Goal: Book appointment/travel/reservation

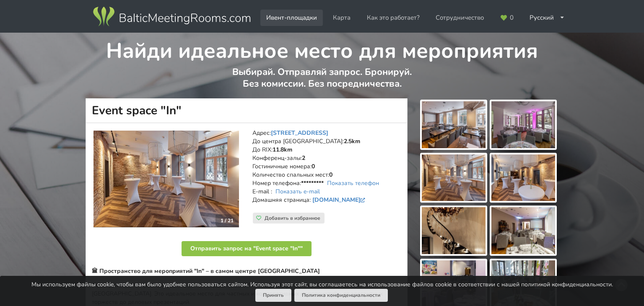
click at [304, 22] on link "Ивент-площадки" at bounding box center [291, 18] width 62 height 16
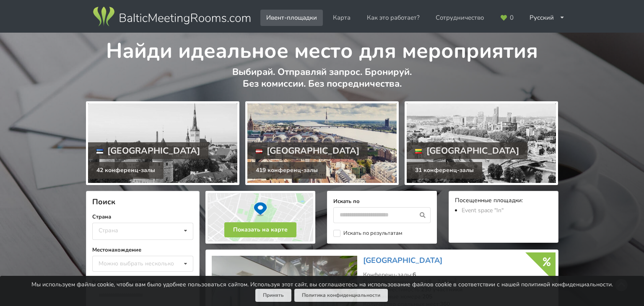
click at [319, 129] on div at bounding box center [321, 143] width 149 height 80
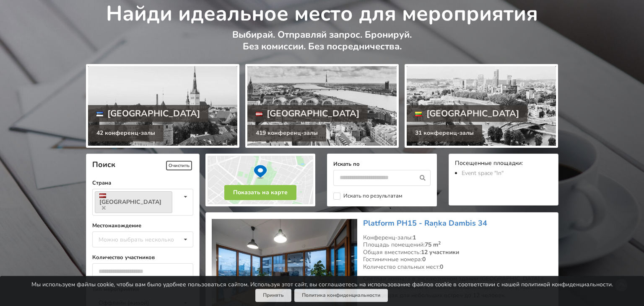
scroll to position [88, 0]
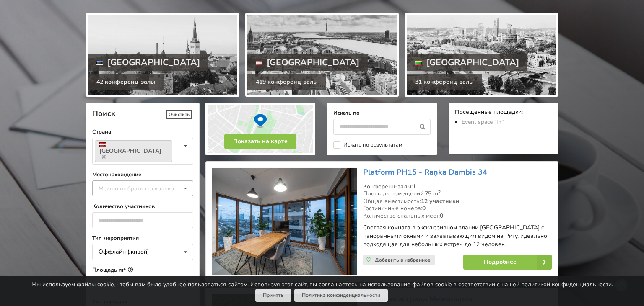
drag, startPoint x: 158, startPoint y: 178, endPoint x: 142, endPoint y: 184, distance: 17.0
click at [157, 184] on div "Можно выбрать несколько" at bounding box center [144, 189] width 96 height 10
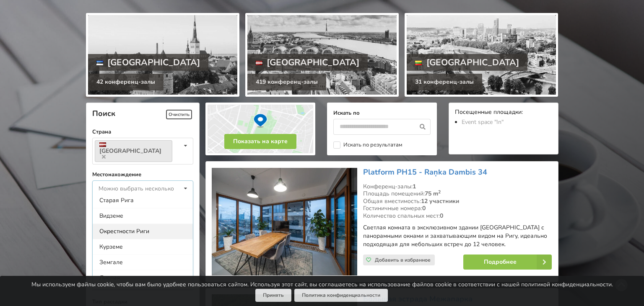
scroll to position [48, 0]
click at [104, 225] on div "Рига" at bounding box center [143, 233] width 100 height 16
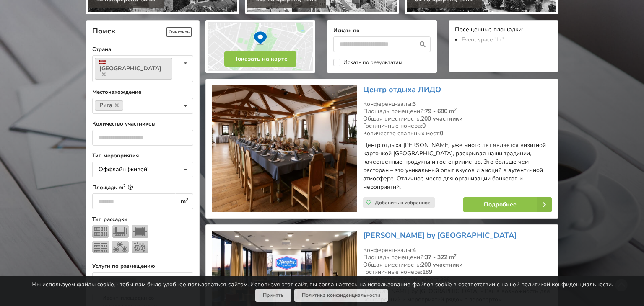
scroll to position [188, 0]
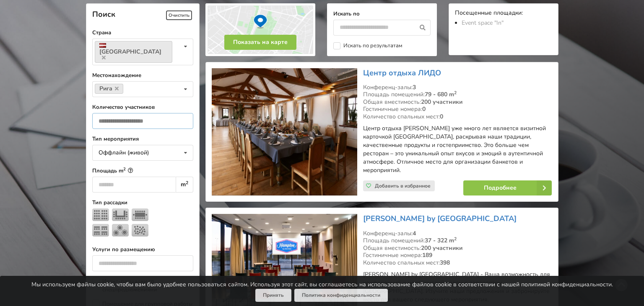
click at [144, 114] on input "number" at bounding box center [142, 121] width 101 height 16
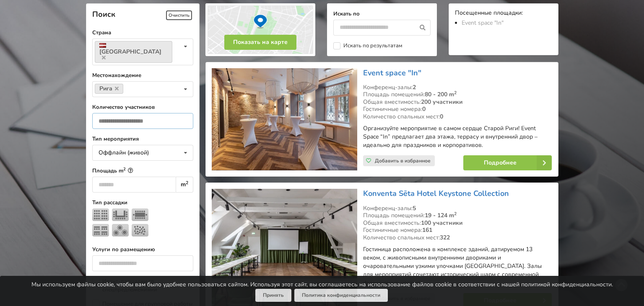
type input "**"
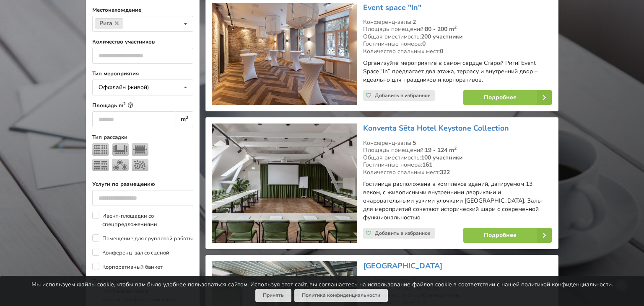
scroll to position [276, 0]
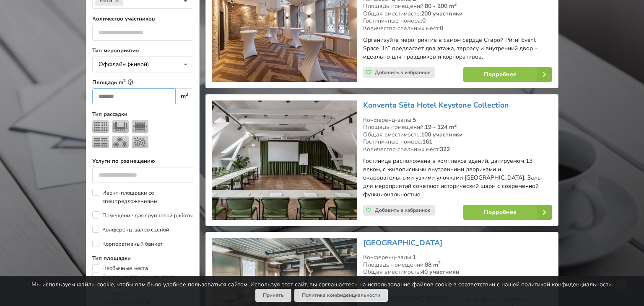
click at [145, 88] on input "number" at bounding box center [134, 96] width 84 height 16
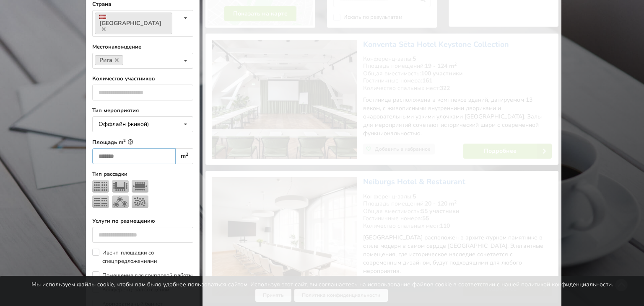
scroll to position [188, 0]
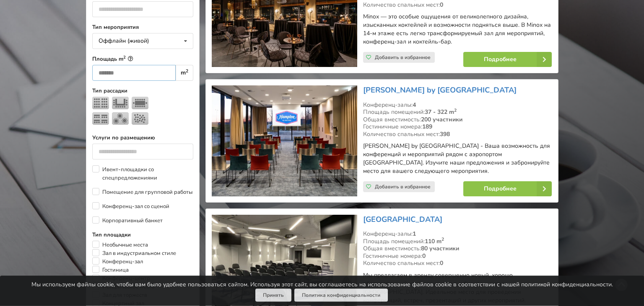
scroll to position [320, 0]
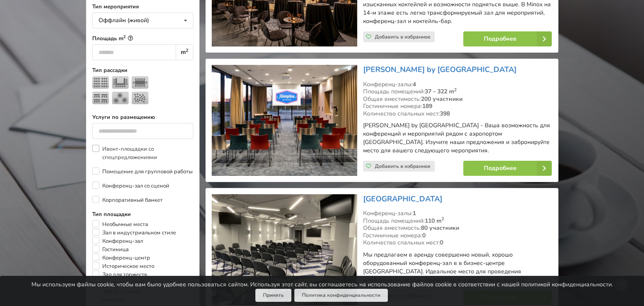
click at [99, 146] on label "Ивент-площадки со спецпредложениями" at bounding box center [142, 153] width 101 height 17
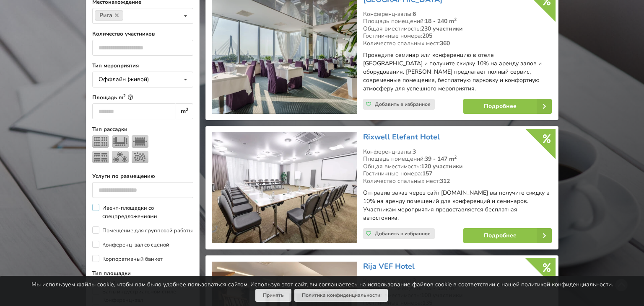
scroll to position [365, 0]
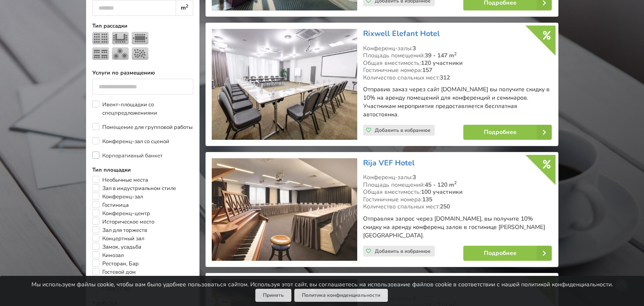
click at [94, 152] on label "Корпоративный банкет" at bounding box center [127, 156] width 70 height 8
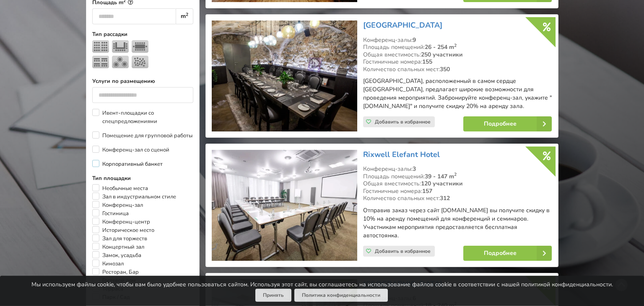
scroll to position [453, 0]
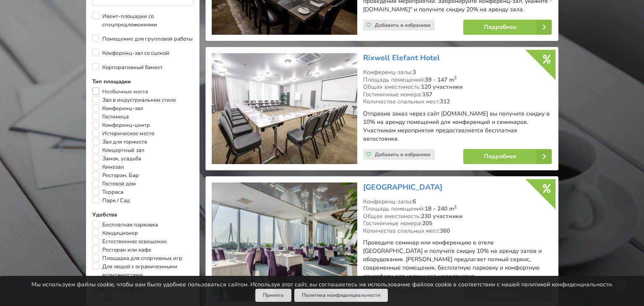
click at [98, 88] on label "Необычные места" at bounding box center [120, 92] width 56 height 8
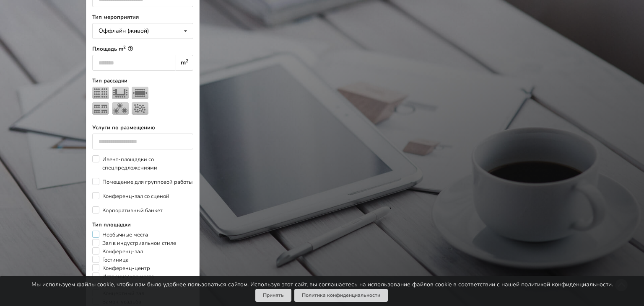
scroll to position [365, 0]
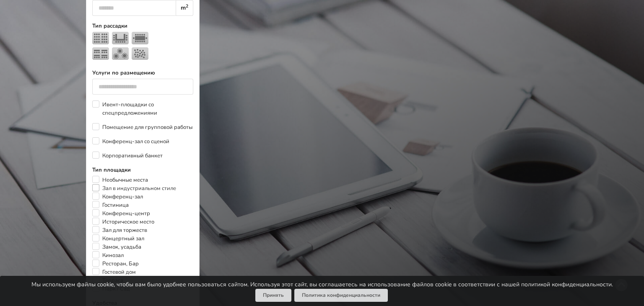
click at [96, 184] on label "Зал в индустриальном стиле" at bounding box center [134, 188] width 84 height 8
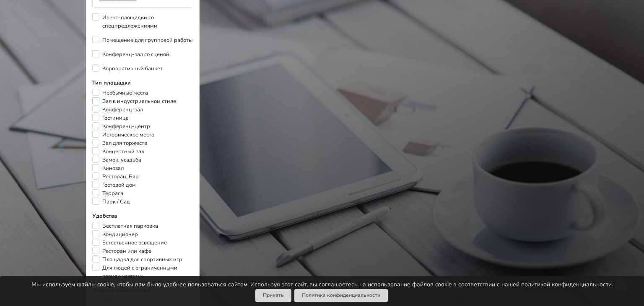
scroll to position [453, 0]
click at [95, 113] on label "Гостиница" at bounding box center [110, 117] width 36 height 8
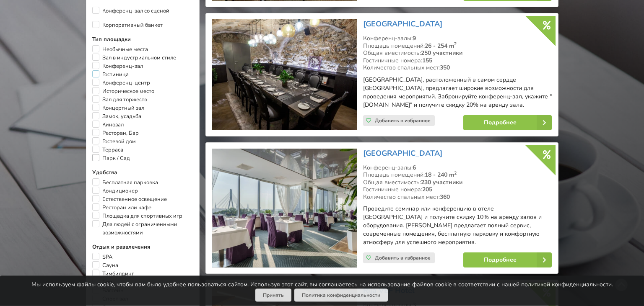
scroll to position [497, 0]
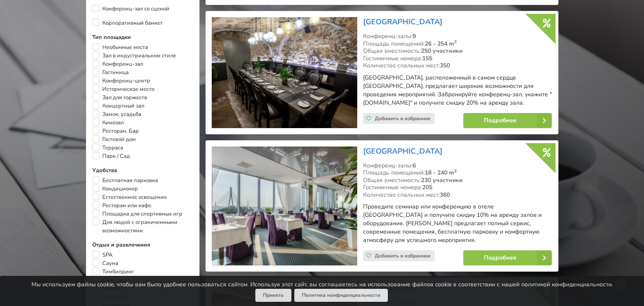
click at [91, 83] on div "Поиск Очистить Страна Латвия Страна Латвия Литва Эстония Местонахождение Рига М…" at bounding box center [143, 17] width 114 height 647
click at [95, 85] on label "Историческое место" at bounding box center [123, 89] width 62 height 8
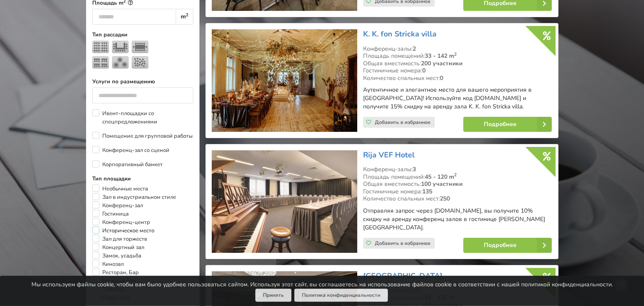
scroll to position [409, 0]
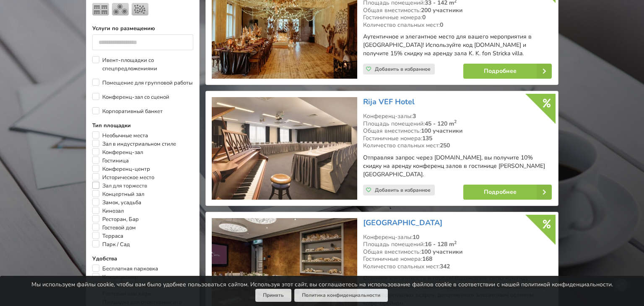
click at [97, 182] on label "Зал для торжеств" at bounding box center [119, 186] width 55 height 8
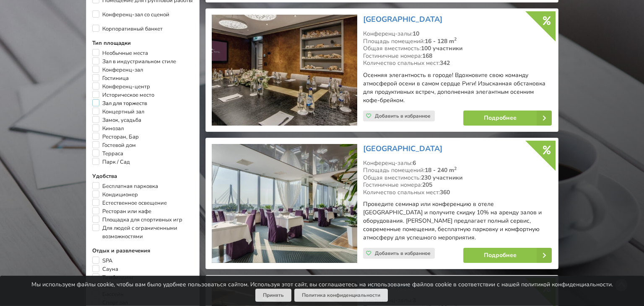
scroll to position [497, 0]
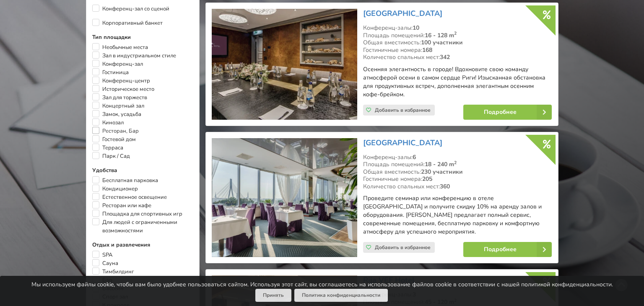
click at [93, 128] on label "Ресторан, Бар" at bounding box center [115, 131] width 47 height 8
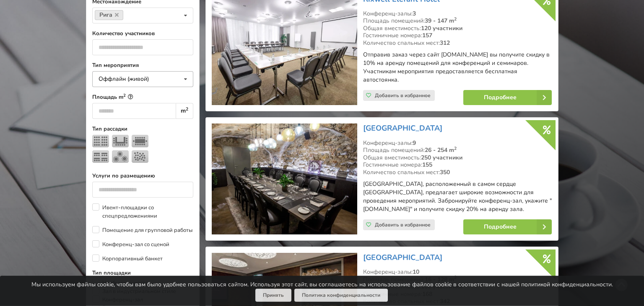
scroll to position [232, 0]
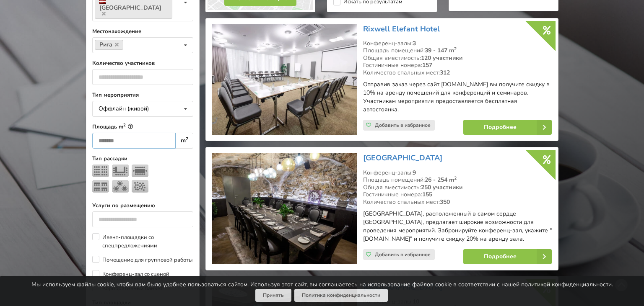
click at [110, 133] on input "***" at bounding box center [134, 141] width 84 height 16
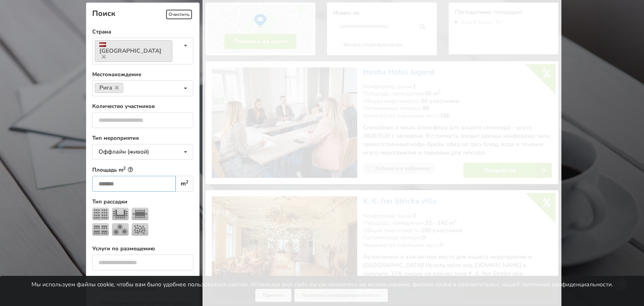
scroll to position [188, 0]
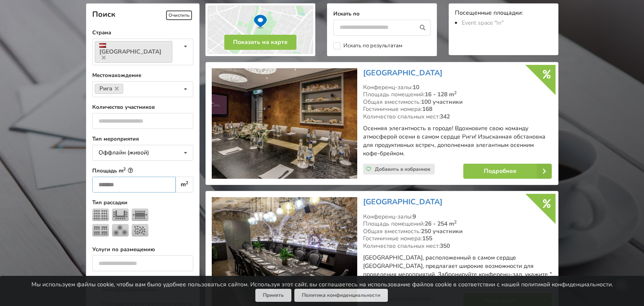
type input "*"
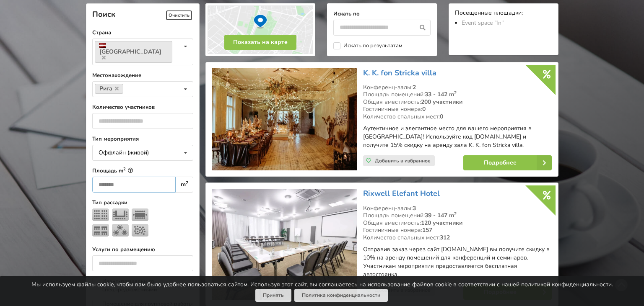
type input "**"
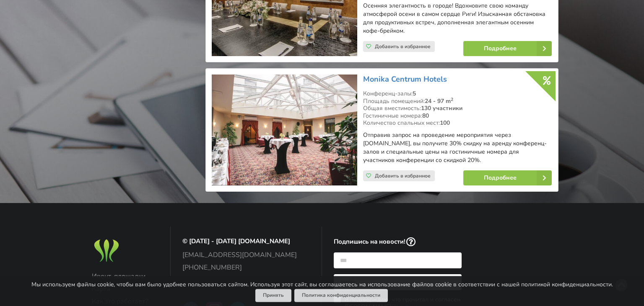
scroll to position [1028, 0]
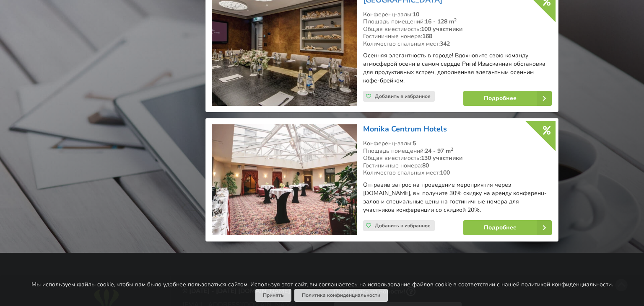
click at [387, 124] on link "Monika Centrum Hotels" at bounding box center [405, 129] width 84 height 10
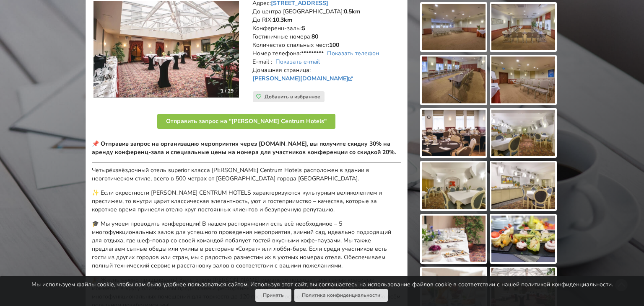
scroll to position [88, 0]
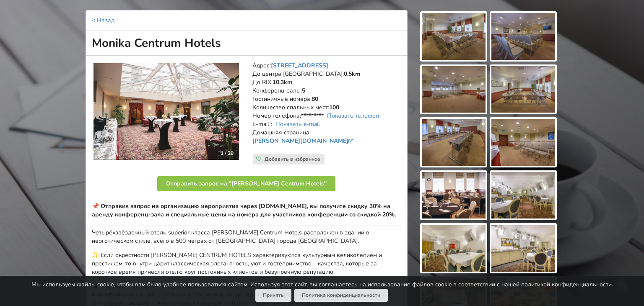
click at [453, 35] on img at bounding box center [454, 36] width 64 height 47
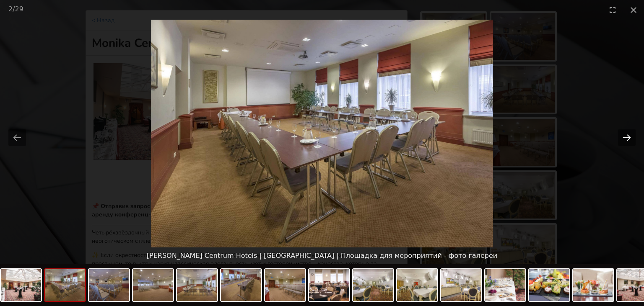
click at [627, 135] on button "Next slide" at bounding box center [627, 137] width 18 height 16
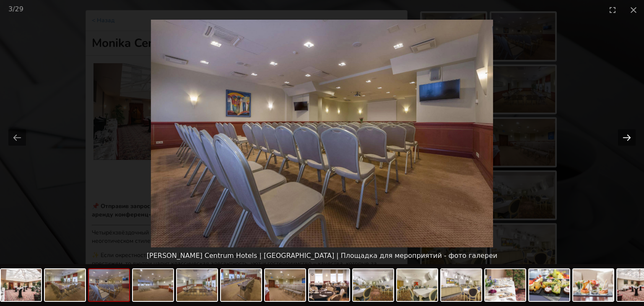
click at [627, 135] on button "Next slide" at bounding box center [627, 137] width 18 height 16
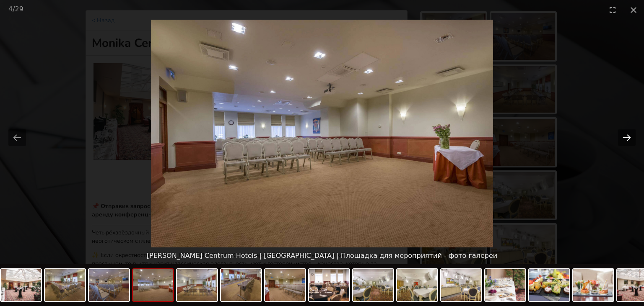
click at [627, 135] on button "Next slide" at bounding box center [627, 137] width 18 height 16
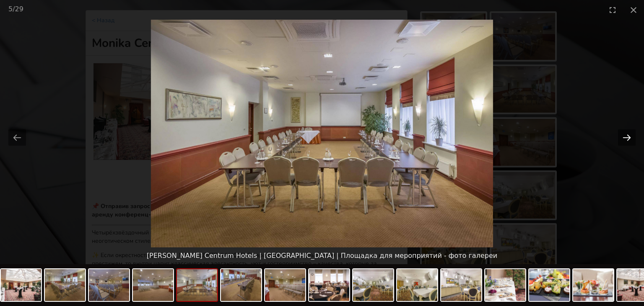
click at [627, 135] on button "Next slide" at bounding box center [627, 137] width 18 height 16
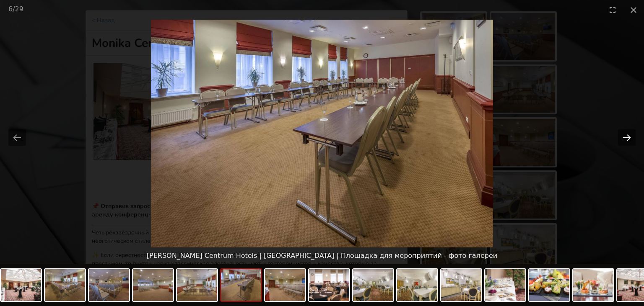
click at [627, 135] on button "Next slide" at bounding box center [627, 137] width 18 height 16
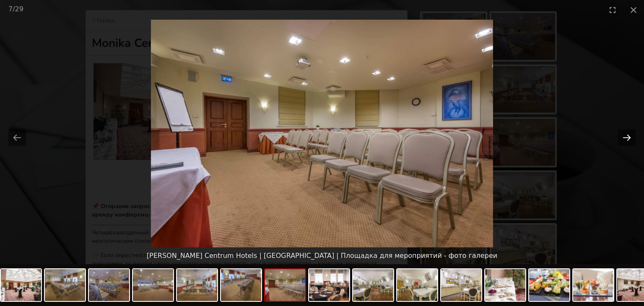
click at [627, 135] on button "Next slide" at bounding box center [627, 137] width 18 height 16
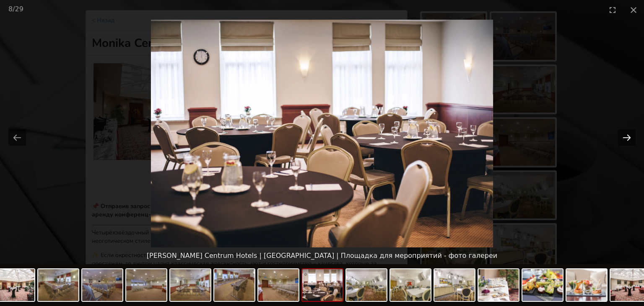
click at [627, 135] on button "Next slide" at bounding box center [627, 137] width 18 height 16
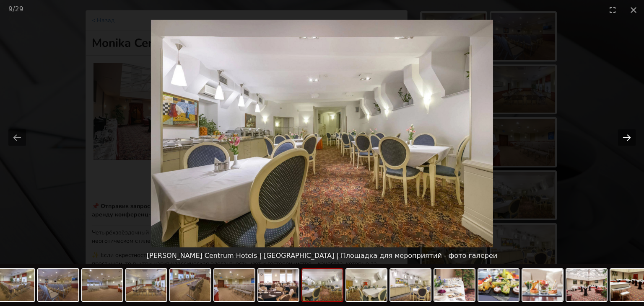
click at [627, 135] on button "Next slide" at bounding box center [627, 137] width 18 height 16
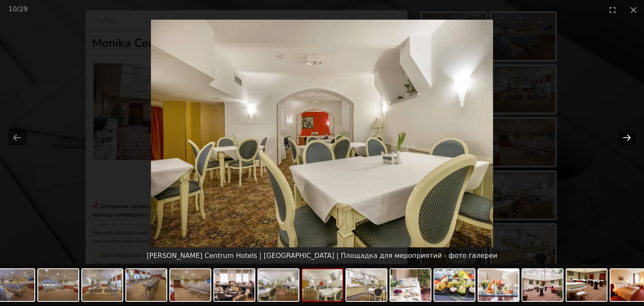
click at [627, 135] on button "Next slide" at bounding box center [627, 137] width 18 height 16
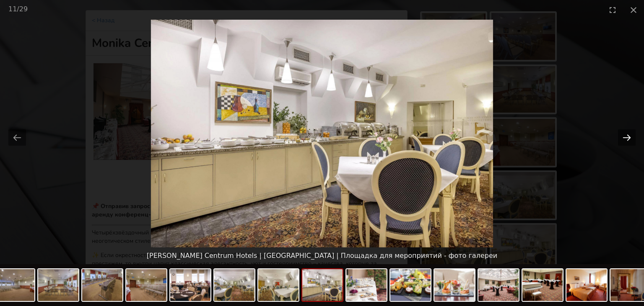
click at [627, 135] on button "Next slide" at bounding box center [627, 137] width 18 height 16
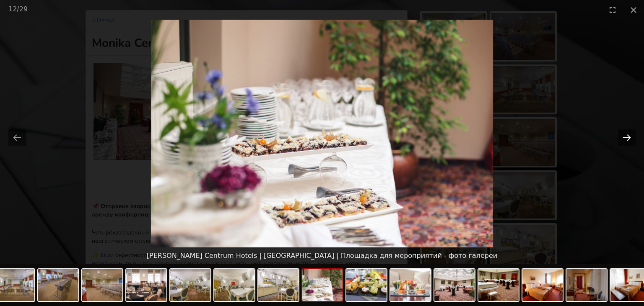
click at [627, 135] on button "Next slide" at bounding box center [627, 137] width 18 height 16
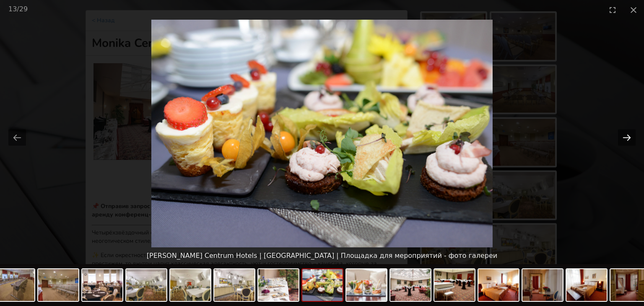
click at [627, 135] on button "Next slide" at bounding box center [627, 137] width 18 height 16
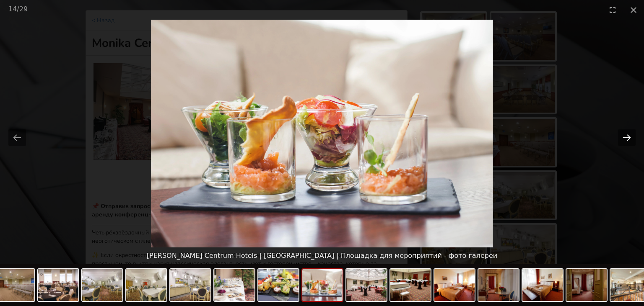
click at [627, 135] on button "Next slide" at bounding box center [627, 137] width 18 height 16
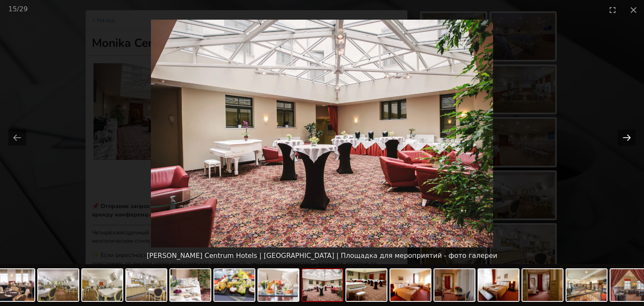
click at [627, 135] on button "Next slide" at bounding box center [627, 137] width 18 height 16
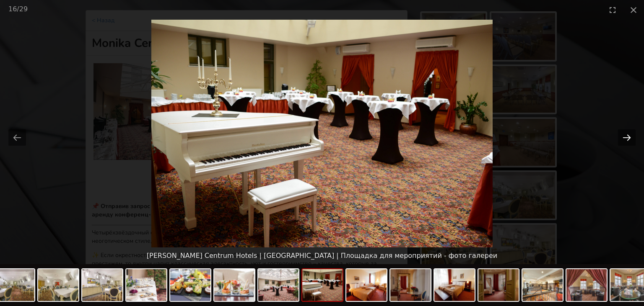
click at [627, 135] on button "Next slide" at bounding box center [627, 137] width 18 height 16
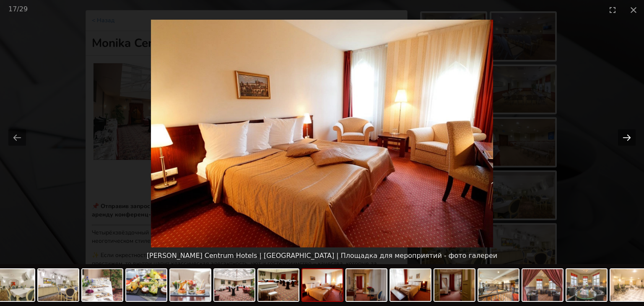
click at [627, 135] on button "Next slide" at bounding box center [627, 137] width 18 height 16
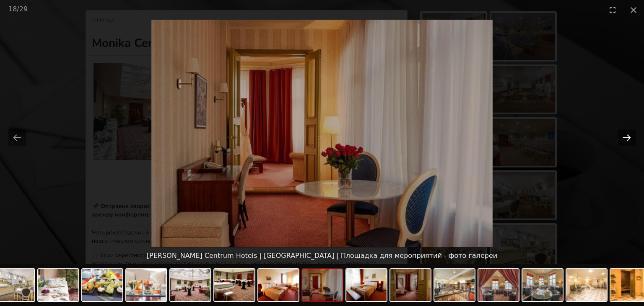
click at [627, 135] on button "Next slide" at bounding box center [627, 137] width 18 height 16
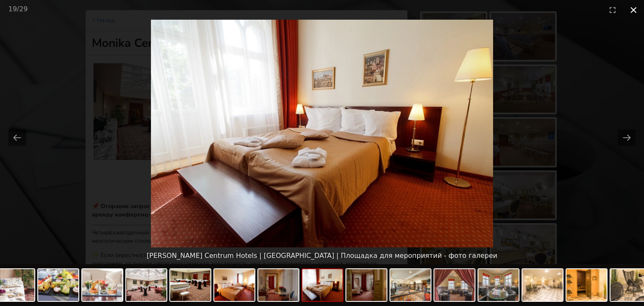
click at [633, 14] on button "Close gallery" at bounding box center [633, 10] width 21 height 20
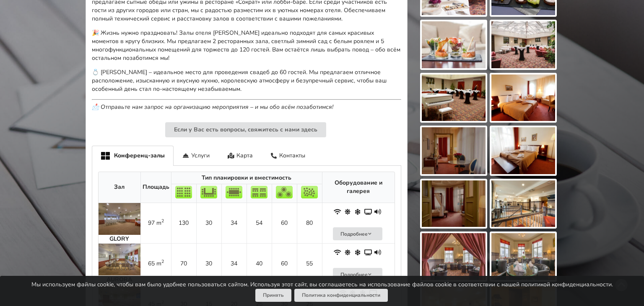
scroll to position [575, 0]
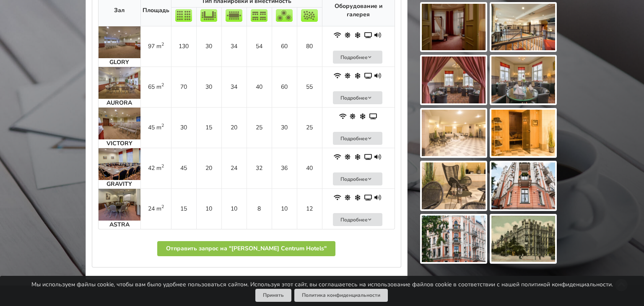
click at [508, 191] on img at bounding box center [523, 186] width 64 height 47
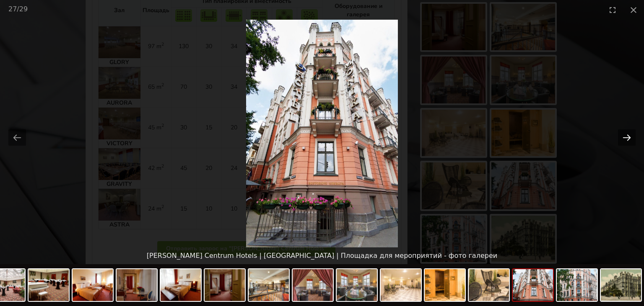
click at [626, 137] on button "Next slide" at bounding box center [627, 137] width 18 height 16
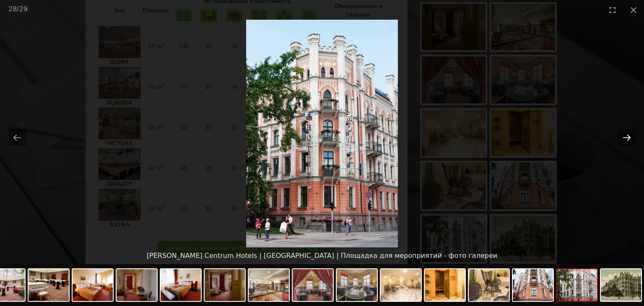
click at [626, 137] on button "Next slide" at bounding box center [627, 137] width 18 height 16
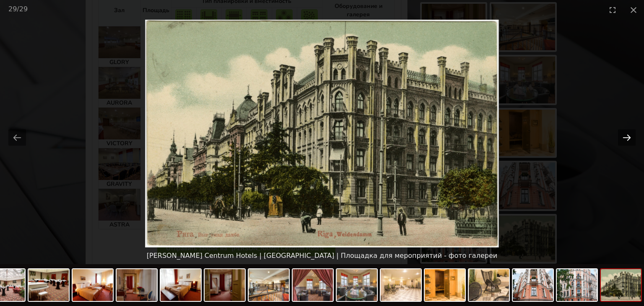
click at [626, 137] on button "Next slide" at bounding box center [627, 137] width 18 height 16
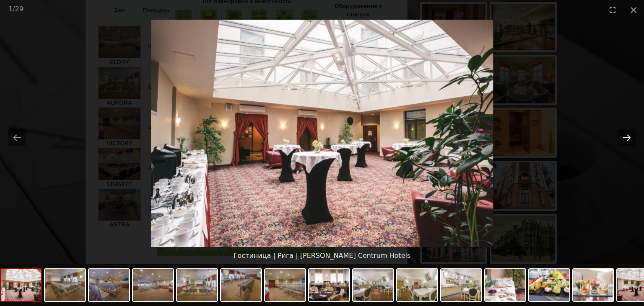
click at [623, 135] on button "Next slide" at bounding box center [627, 137] width 18 height 16
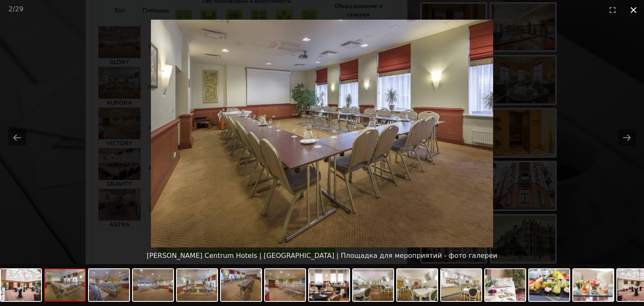
click at [631, 8] on button "Close gallery" at bounding box center [633, 10] width 21 height 20
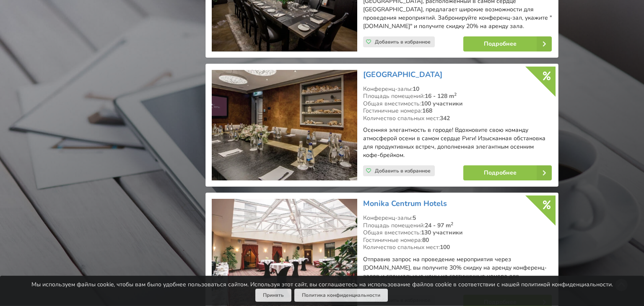
scroll to position [940, 0]
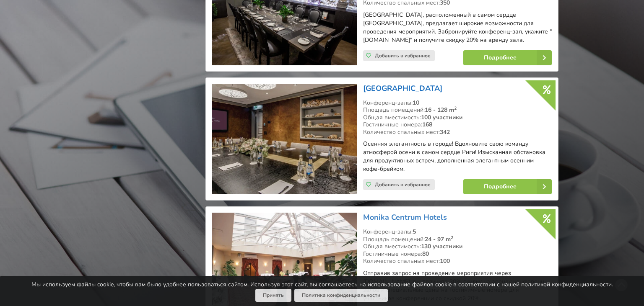
click at [375, 83] on link "[GEOGRAPHIC_DATA]" at bounding box center [402, 88] width 79 height 10
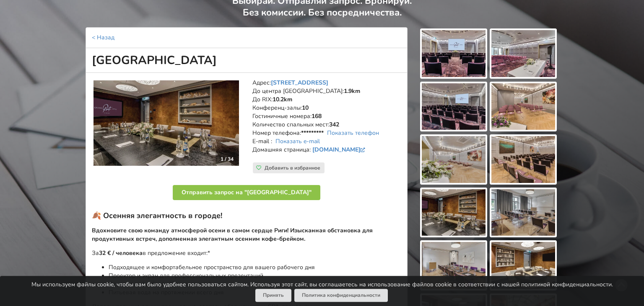
scroll to position [44, 0]
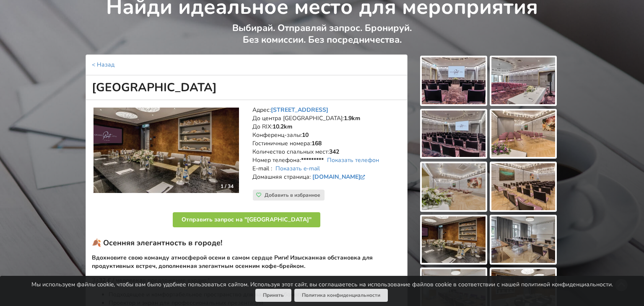
click at [460, 86] on img at bounding box center [454, 80] width 64 height 47
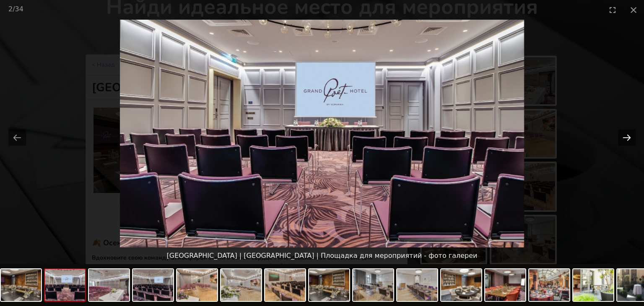
click at [623, 136] on button "Next slide" at bounding box center [627, 137] width 18 height 16
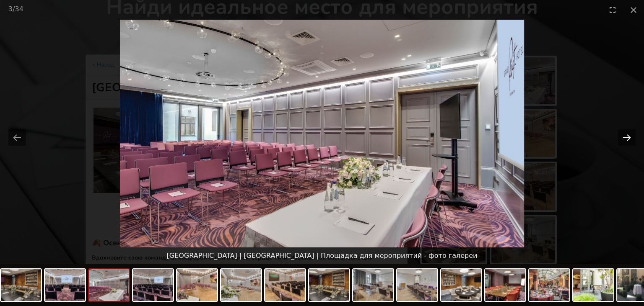
click at [623, 136] on button "Next slide" at bounding box center [627, 137] width 18 height 16
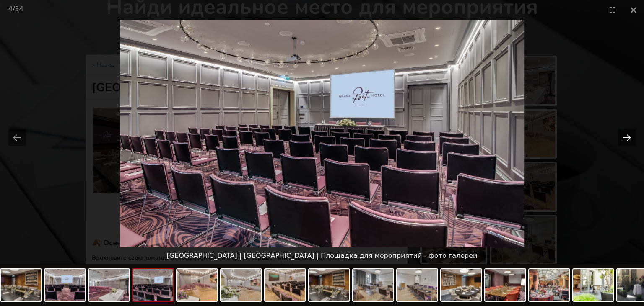
click at [623, 136] on button "Next slide" at bounding box center [627, 137] width 18 height 16
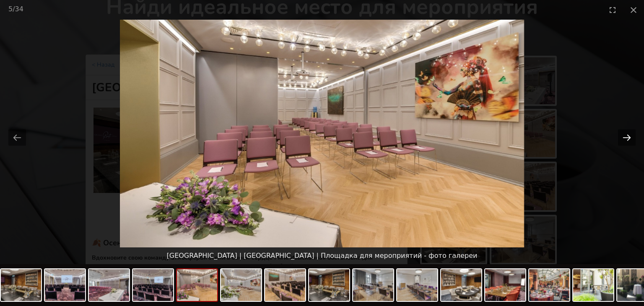
click at [623, 136] on button "Next slide" at bounding box center [627, 137] width 18 height 16
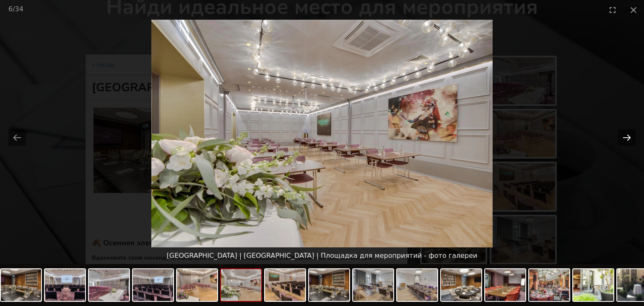
click at [623, 136] on button "Next slide" at bounding box center [627, 137] width 18 height 16
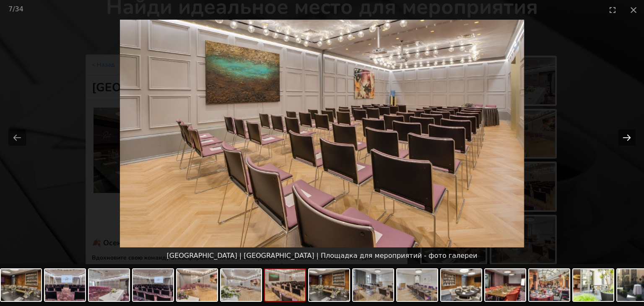
click at [623, 136] on button "Next slide" at bounding box center [627, 137] width 18 height 16
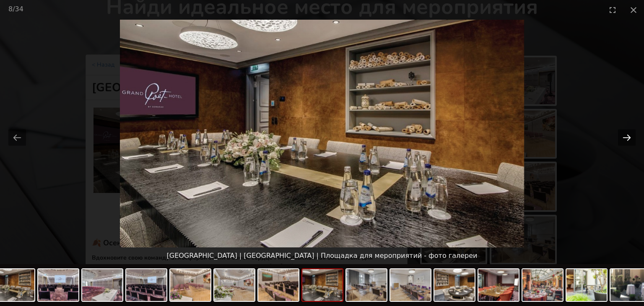
click at [623, 136] on button "Next slide" at bounding box center [627, 137] width 18 height 16
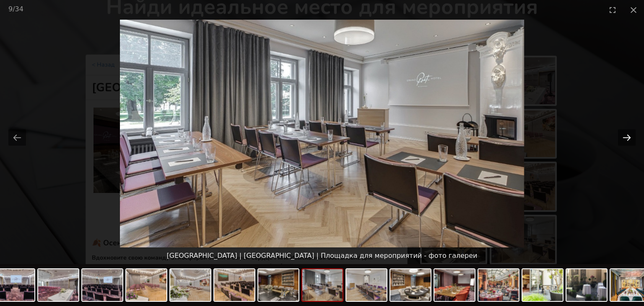
click at [627, 137] on button "Next slide" at bounding box center [627, 137] width 18 height 16
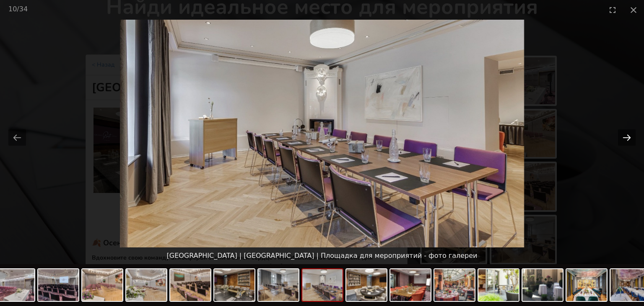
click at [626, 137] on button "Next slide" at bounding box center [627, 137] width 18 height 16
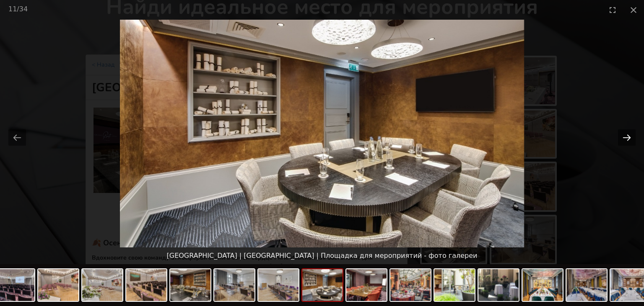
click at [626, 137] on button "Next slide" at bounding box center [627, 137] width 18 height 16
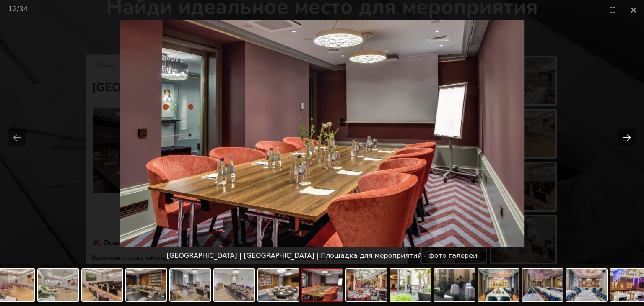
click at [626, 137] on button "Next slide" at bounding box center [627, 137] width 18 height 16
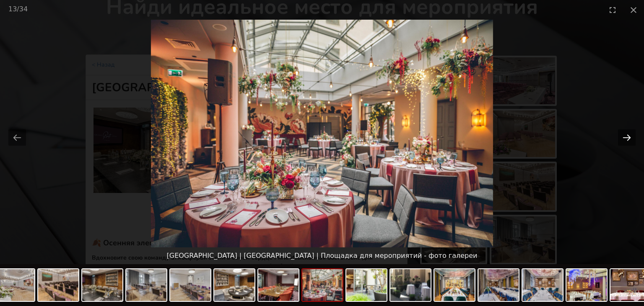
click at [626, 137] on button "Next slide" at bounding box center [627, 137] width 18 height 16
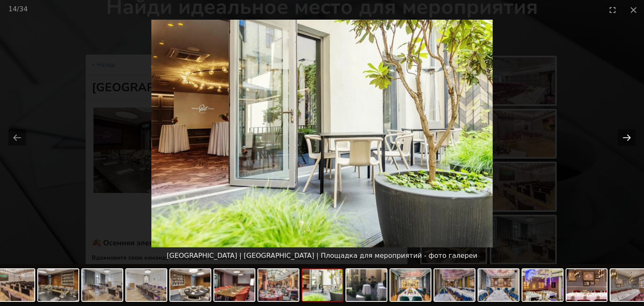
click at [626, 137] on button "Next slide" at bounding box center [627, 137] width 18 height 16
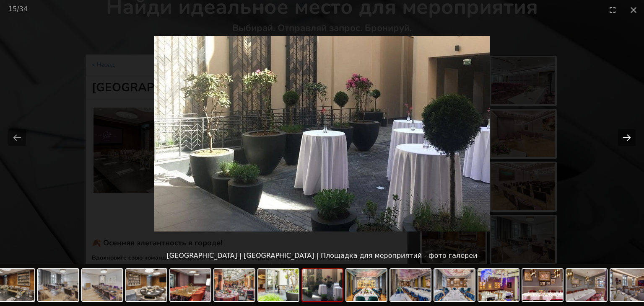
click at [626, 137] on button "Next slide" at bounding box center [627, 137] width 18 height 16
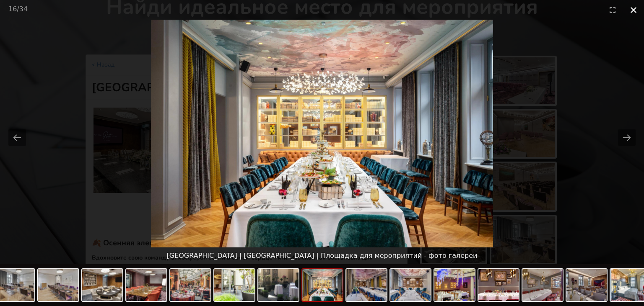
click at [631, 11] on button "Close gallery" at bounding box center [633, 10] width 21 height 20
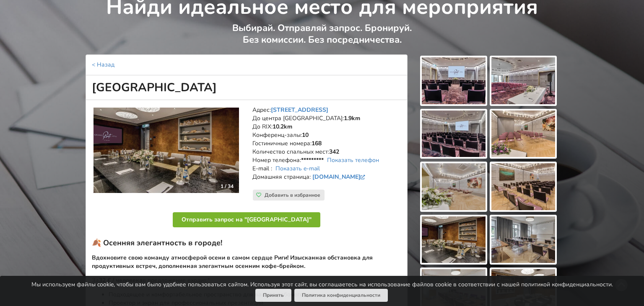
click at [300, 228] on button "Отправить запрос на "[GEOGRAPHIC_DATA]"" at bounding box center [246, 219] width 147 height 15
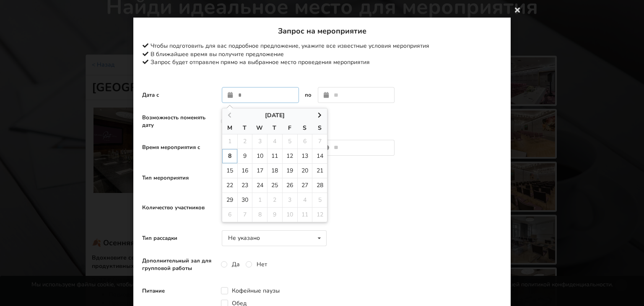
click at [263, 100] on input "text" at bounding box center [260, 95] width 77 height 16
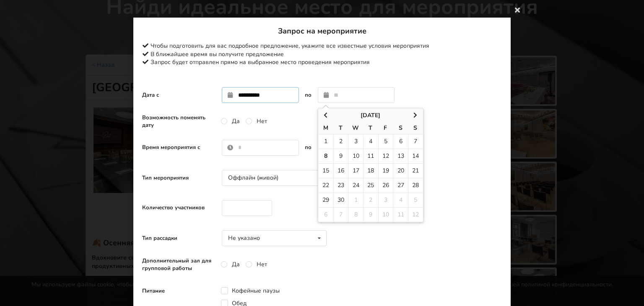
click at [282, 97] on input "**********" at bounding box center [260, 95] width 77 height 16
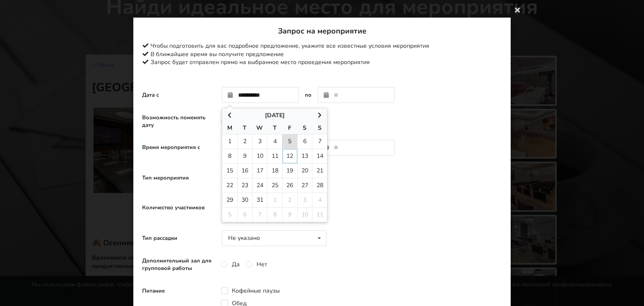
type input "**********"
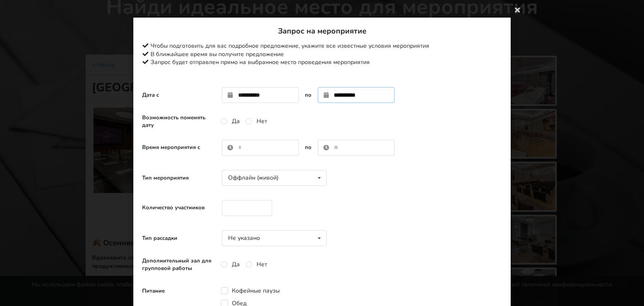
click at [336, 100] on input "**********" at bounding box center [356, 95] width 77 height 16
type input "**********"
click at [326, 125] on div "Возможность поменять дату Да Нет" at bounding box center [322, 121] width 360 height 17
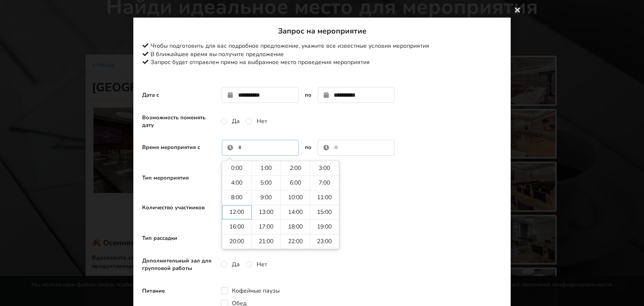
click at [252, 153] on input "text" at bounding box center [260, 148] width 77 height 16
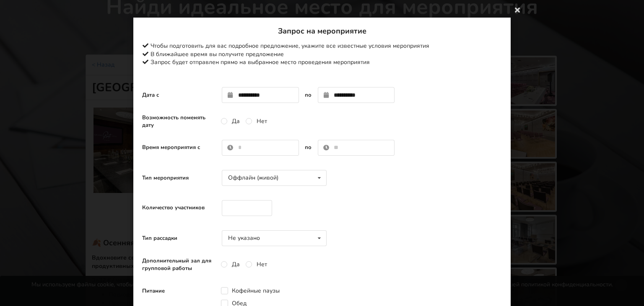
click at [411, 130] on div "Возможность поменять дату Да Нет" at bounding box center [322, 121] width 360 height 17
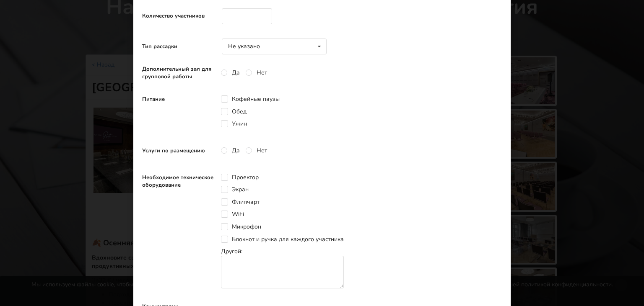
scroll to position [0, 0]
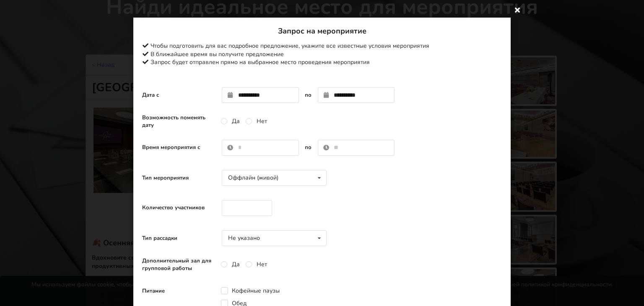
click at [515, 9] on icon at bounding box center [516, 9] width 13 height 13
